Goal: Communication & Community: Answer question/provide support

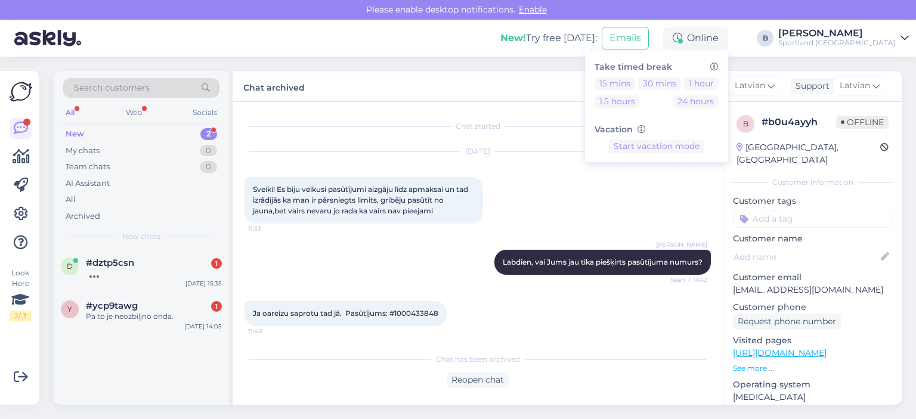
scroll to position [554, 0]
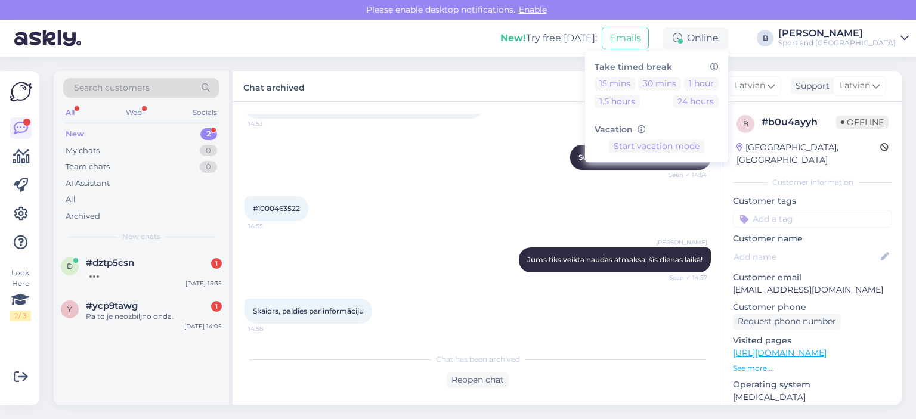
click at [316, 169] on div "[PERSON_NAME], kāds ir pasūtījuma numurs? Seen ✓ 14:54" at bounding box center [478, 157] width 467 height 51
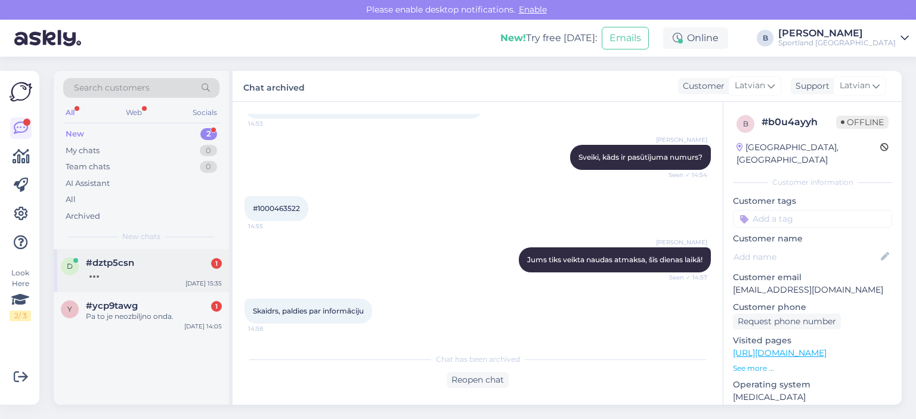
click at [146, 267] on div "#dztp5csn 1" at bounding box center [154, 263] width 136 height 11
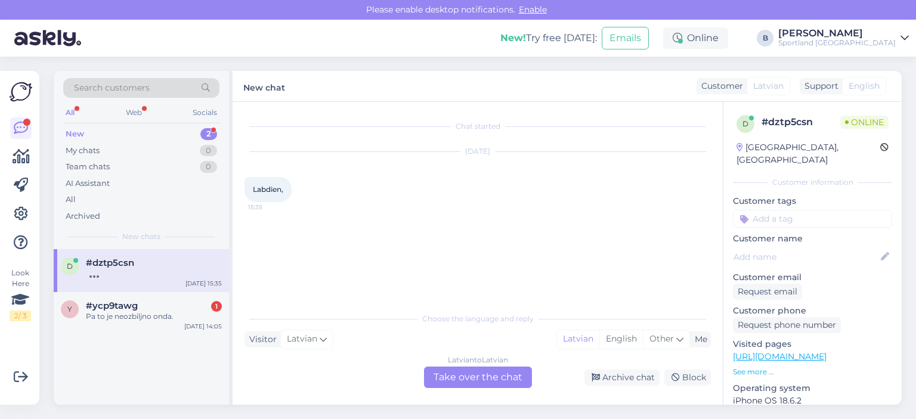
click at [451, 377] on div "Latvian to Latvian Take over the chat" at bounding box center [478, 377] width 108 height 21
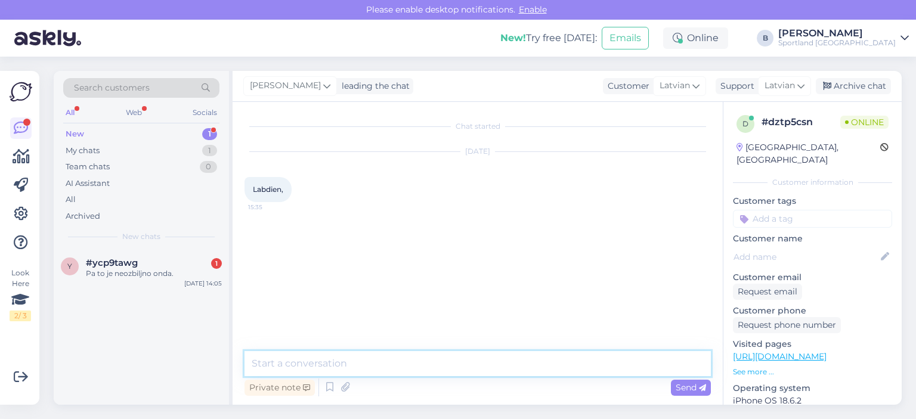
click at [388, 371] on textarea at bounding box center [478, 363] width 467 height 25
type textarea "Labdien, kā varam Jums palīdzēt?"
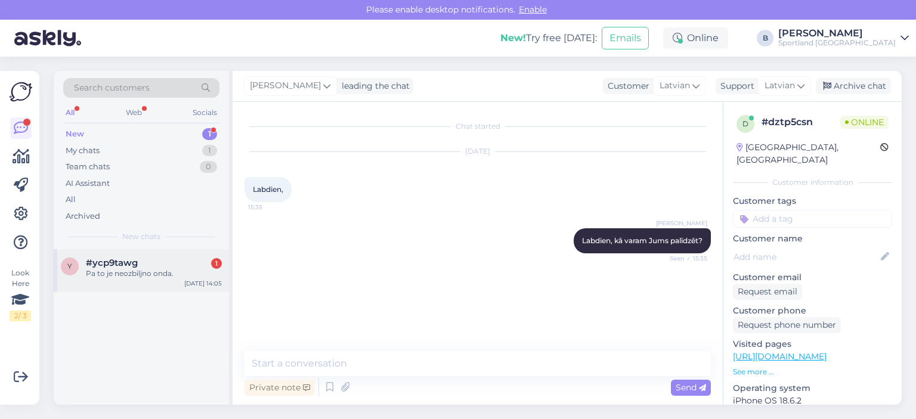
click at [189, 283] on div "y #ycp9tawg 1 Pa to je neozbiljno onda. [DATE] 14:05" at bounding box center [141, 270] width 175 height 43
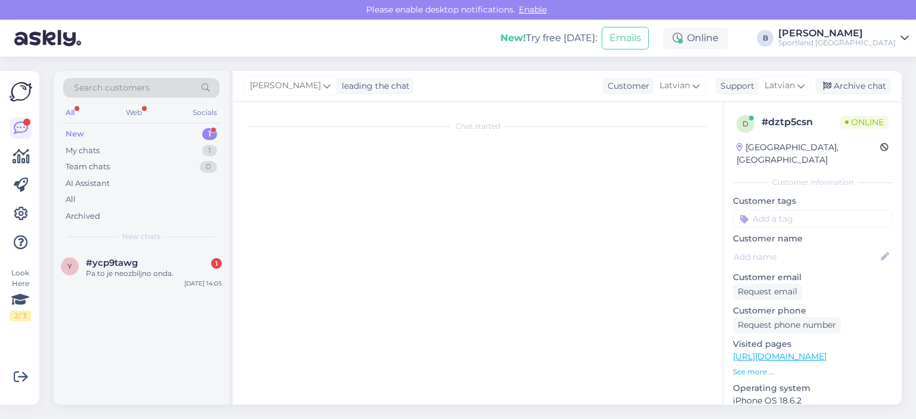
scroll to position [3011, 0]
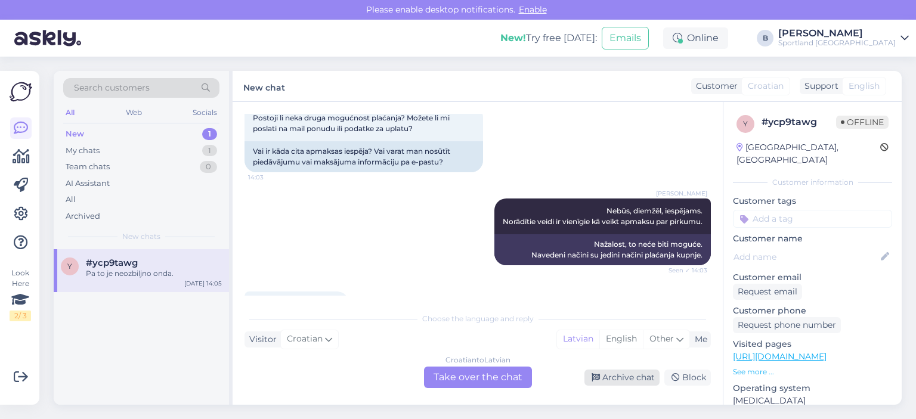
click at [629, 380] on div "Archive chat" at bounding box center [622, 378] width 75 height 16
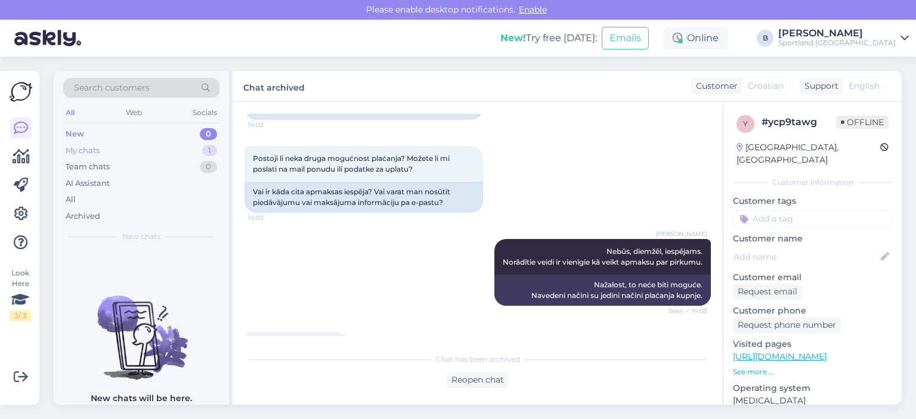
click at [75, 153] on div "My chats" at bounding box center [83, 151] width 34 height 12
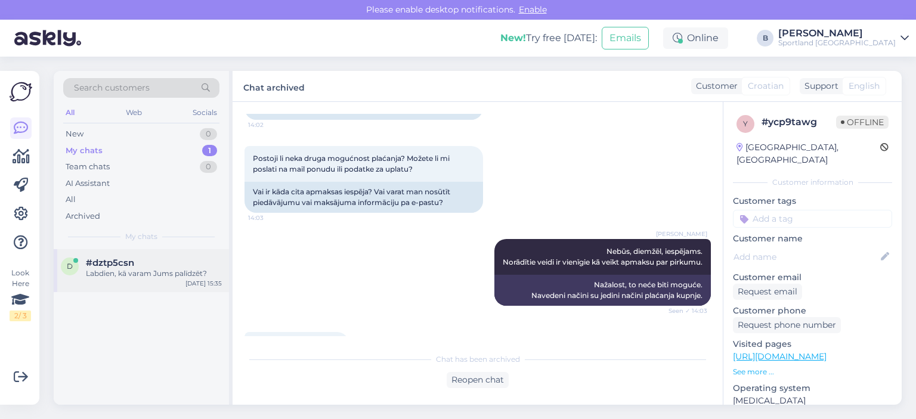
click at [126, 262] on span "#dztp5csn" at bounding box center [110, 263] width 48 height 11
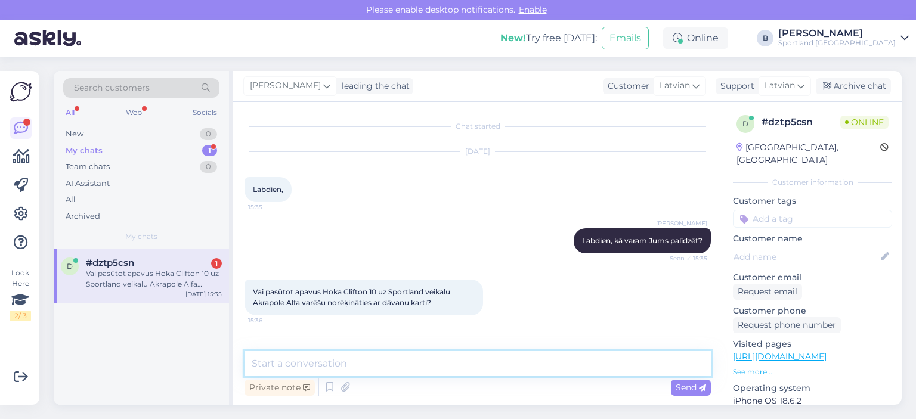
click at [432, 359] on textarea at bounding box center [478, 363] width 467 height 25
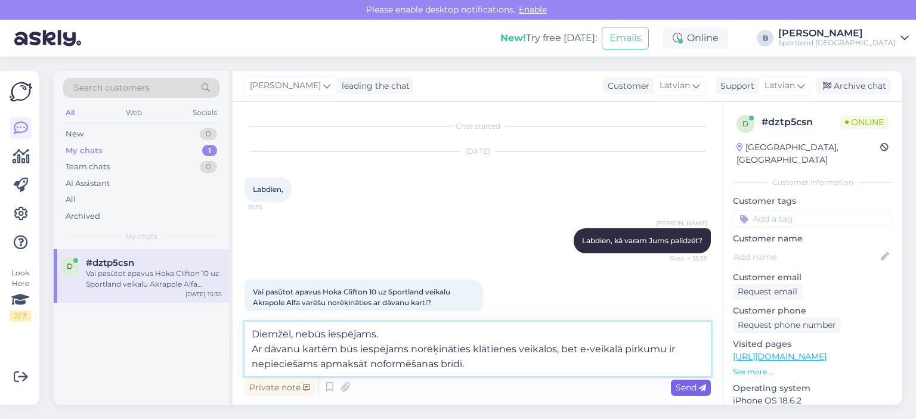
type textarea "Diemžēl, nebūs iespējams. Ar dāvanu kartēm būs iespējams norēķināties klātienes…"
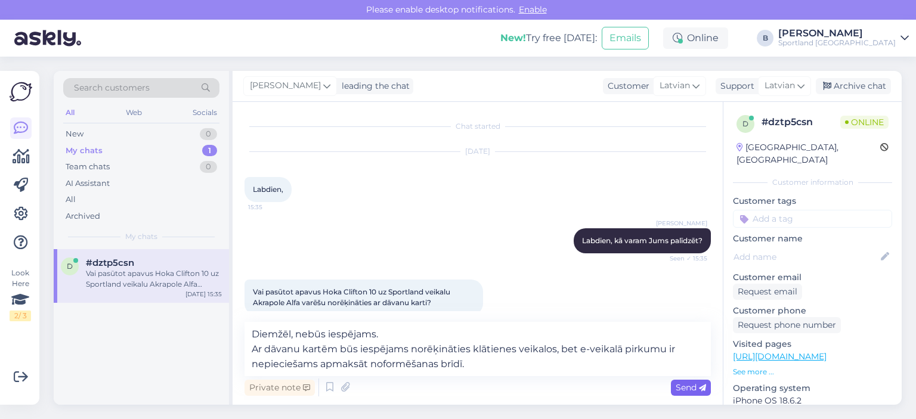
click at [687, 388] on span "Send" at bounding box center [691, 387] width 30 height 11
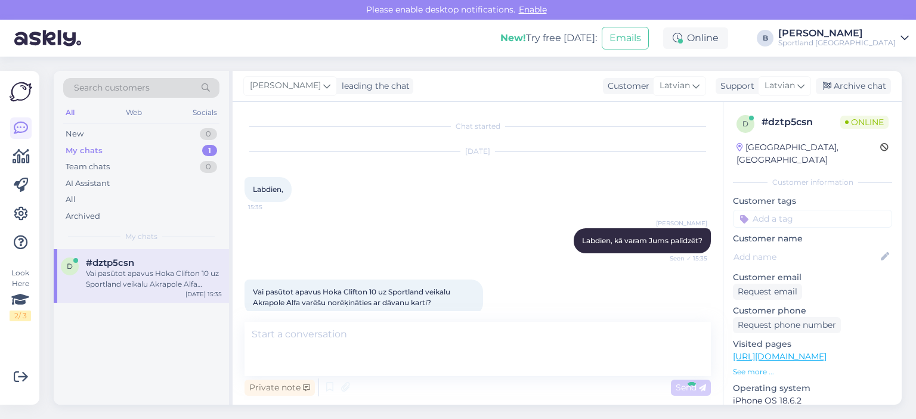
scroll to position [72, 0]
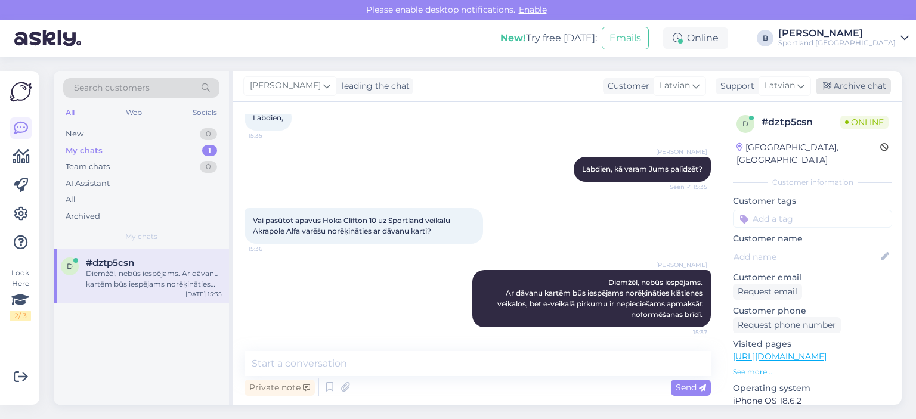
click at [841, 89] on div "Archive chat" at bounding box center [853, 86] width 75 height 16
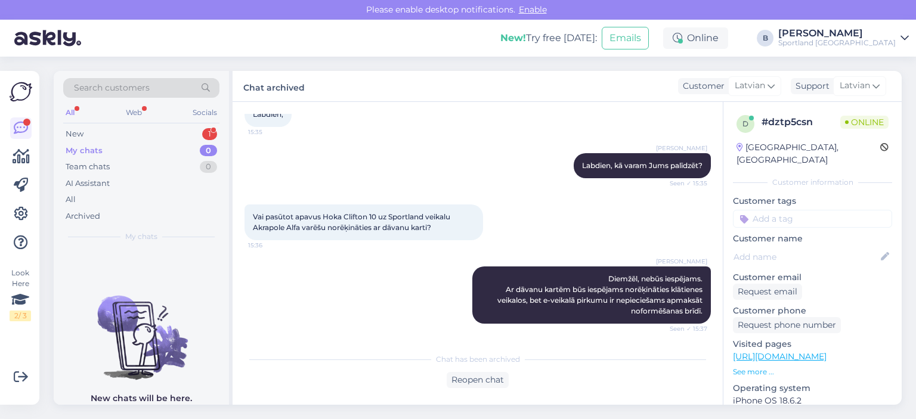
scroll to position [137, 0]
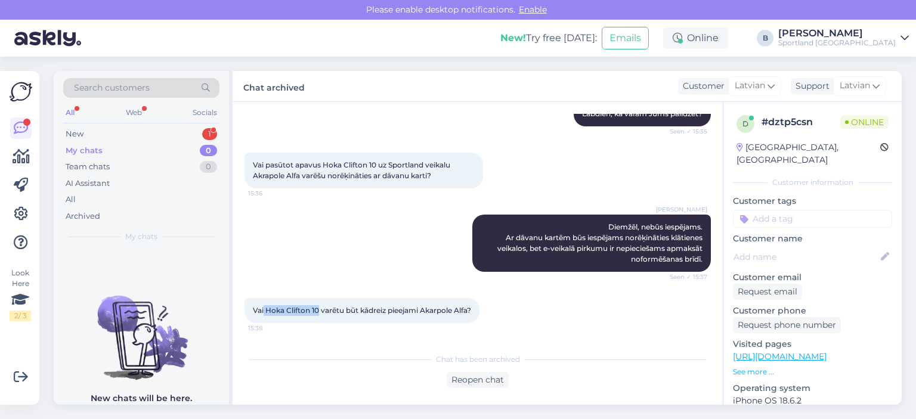
drag, startPoint x: 265, startPoint y: 300, endPoint x: 319, endPoint y: 300, distance: 54.3
click at [319, 306] on span "Vai Hoka Clifton 10 varētu būt kādreiz pieejami Akarpole Alfa?" at bounding box center [362, 310] width 218 height 9
copy span "Hoka Clifton 10"
click at [477, 381] on div "Reopen chat" at bounding box center [478, 380] width 62 height 16
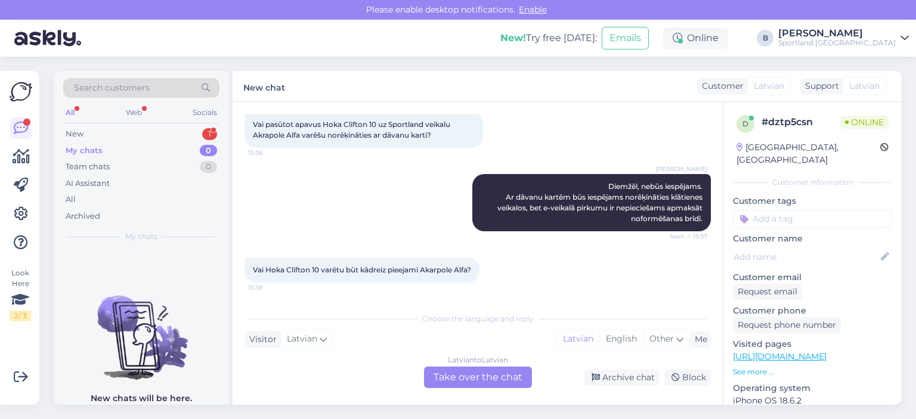
click at [494, 376] on div "Latvian to Latvian Take over the chat" at bounding box center [478, 377] width 108 height 21
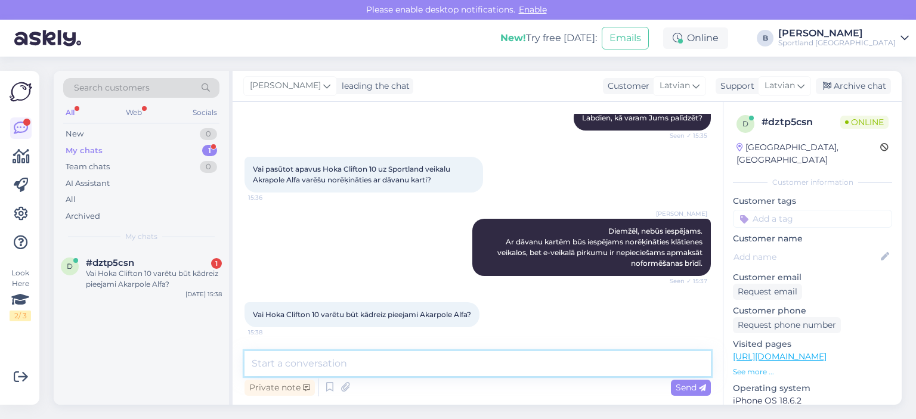
click at [494, 376] on textarea at bounding box center [478, 363] width 467 height 25
type textarea "A"
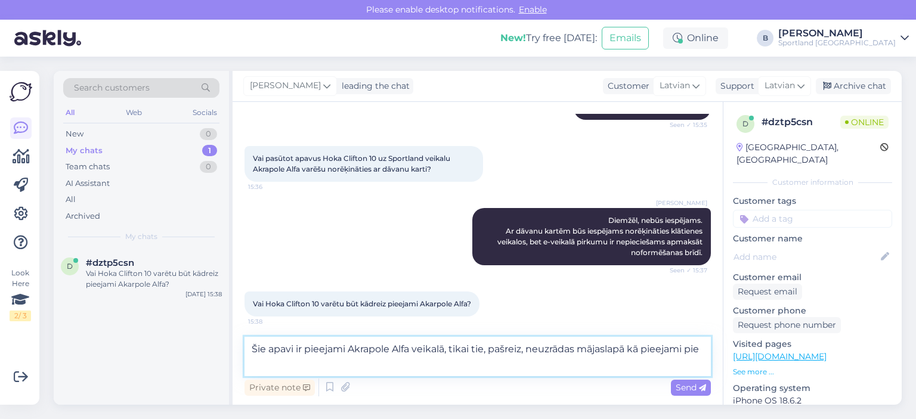
scroll to position [148, 0]
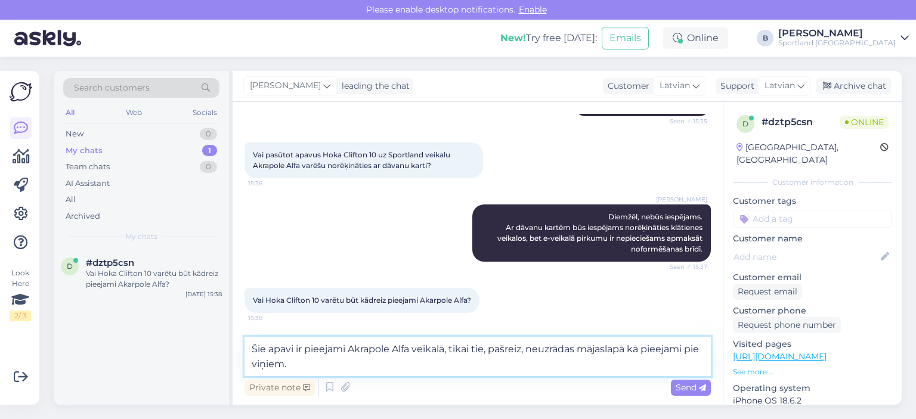
type textarea "Šie apavi ir pieejami Akrapole Alfa veikalā, tikai tie, pašreiz, neuzrādas māja…"
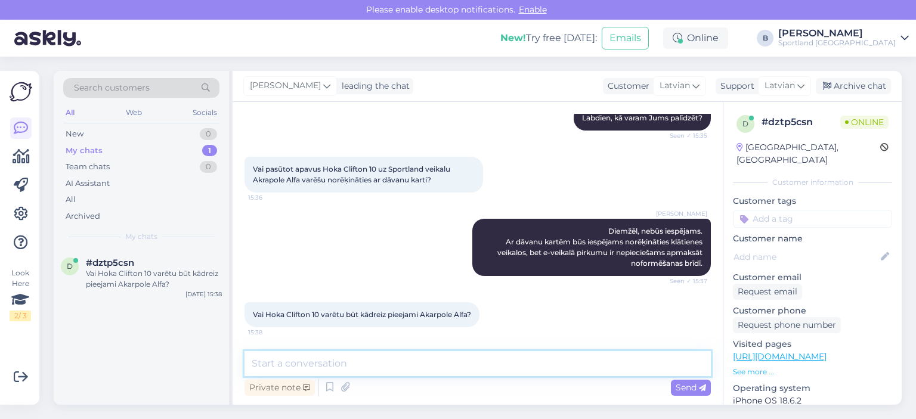
scroll to position [196, 0]
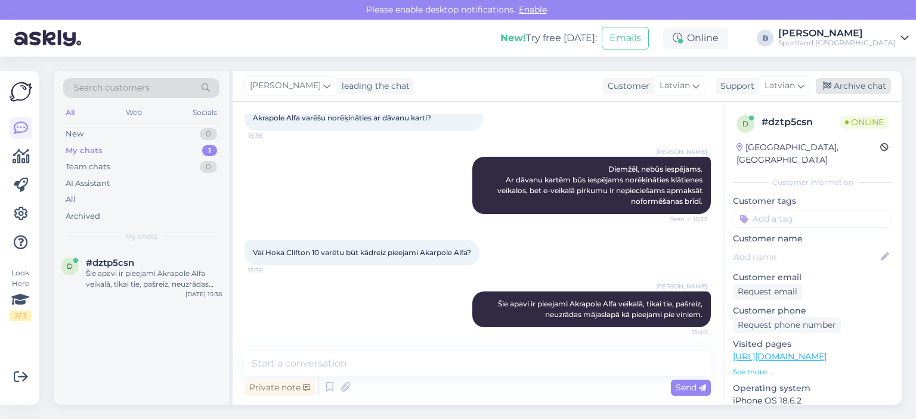
click at [850, 86] on div "Archive chat" at bounding box center [853, 86] width 75 height 16
